Goal: Information Seeking & Learning: Learn about a topic

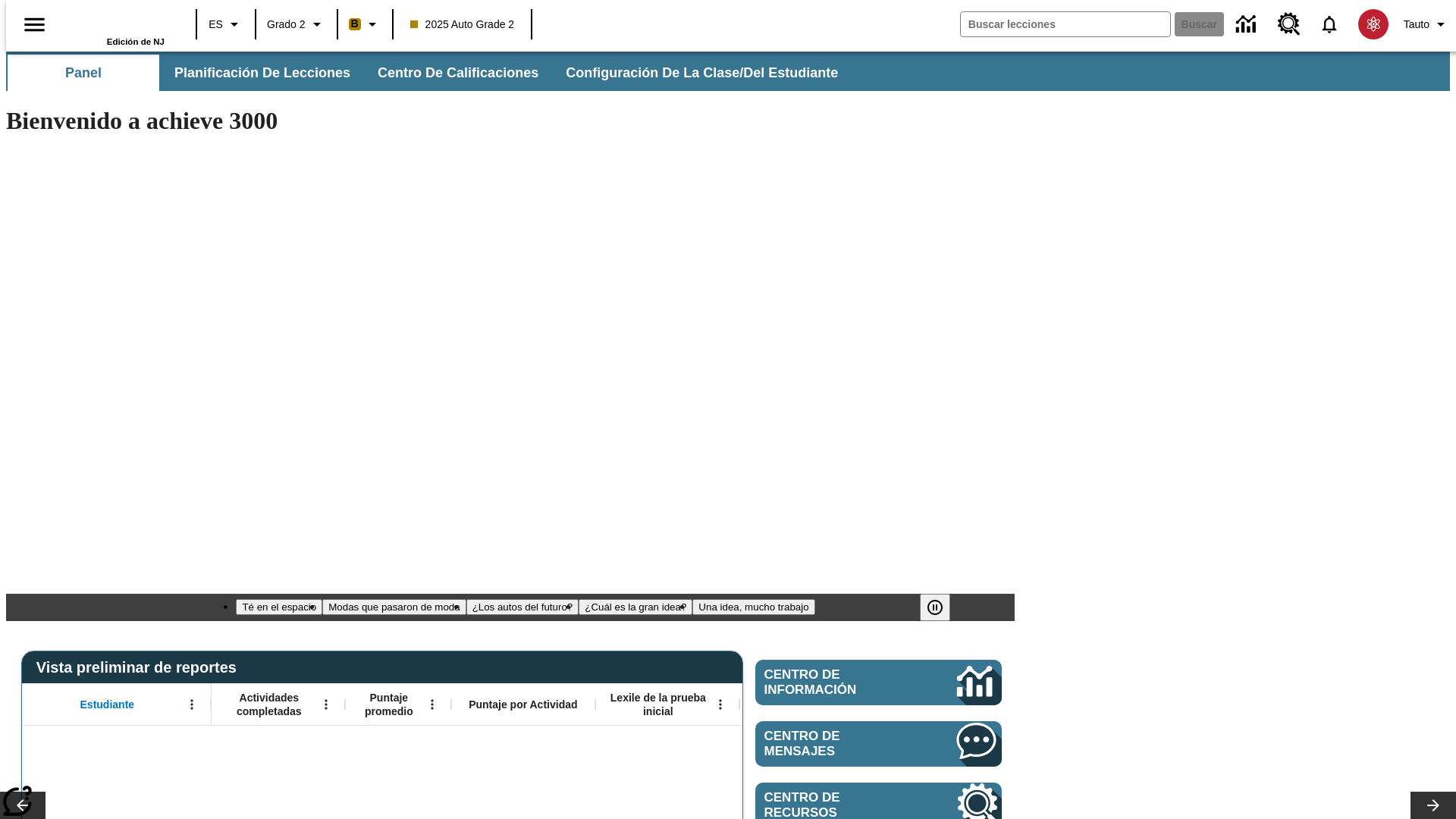
type input "-1"
